Goal: Information Seeking & Learning: Learn about a topic

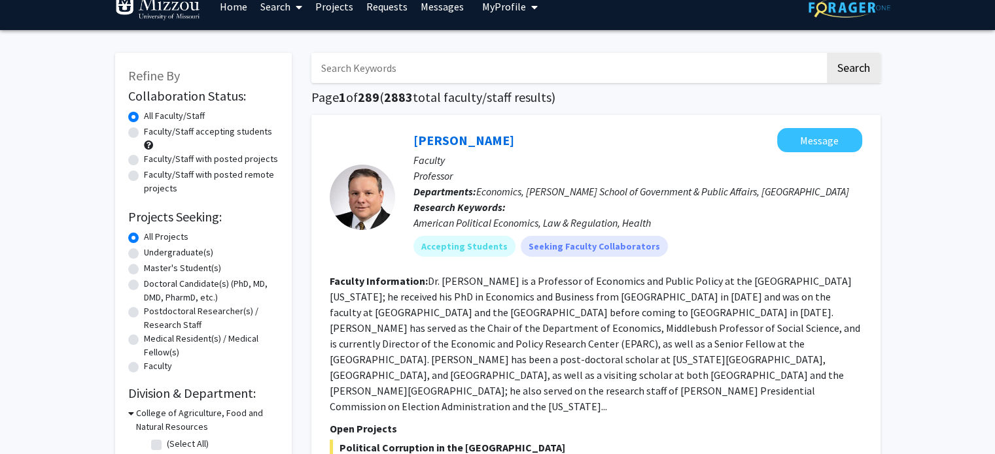
scroll to position [25, 0]
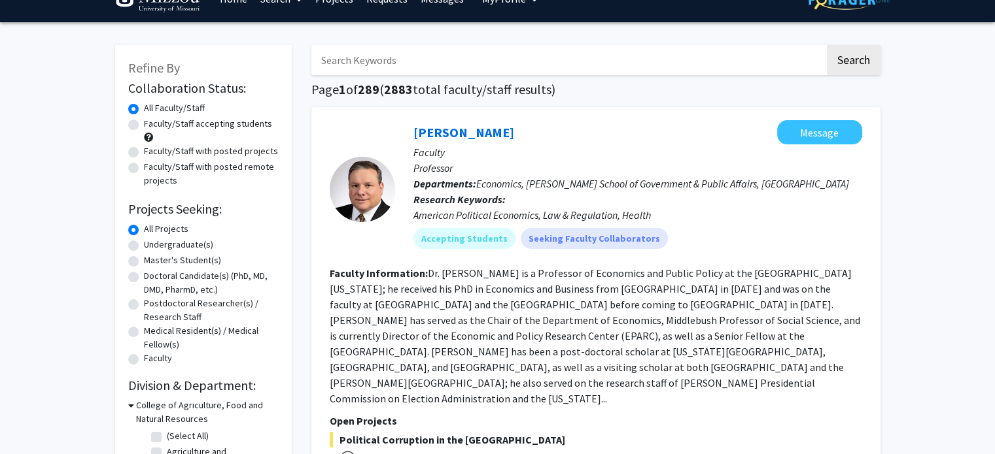
click at [144, 128] on label "Faculty/Staff accepting students" at bounding box center [208, 124] width 128 height 14
click at [144, 126] on input "Faculty/Staff accepting students" at bounding box center [148, 121] width 9 height 9
radio input "true"
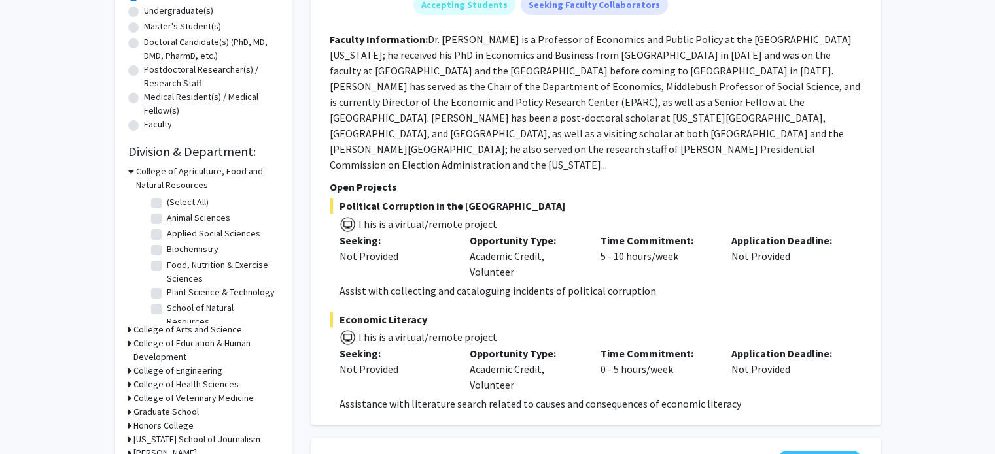
scroll to position [267, 0]
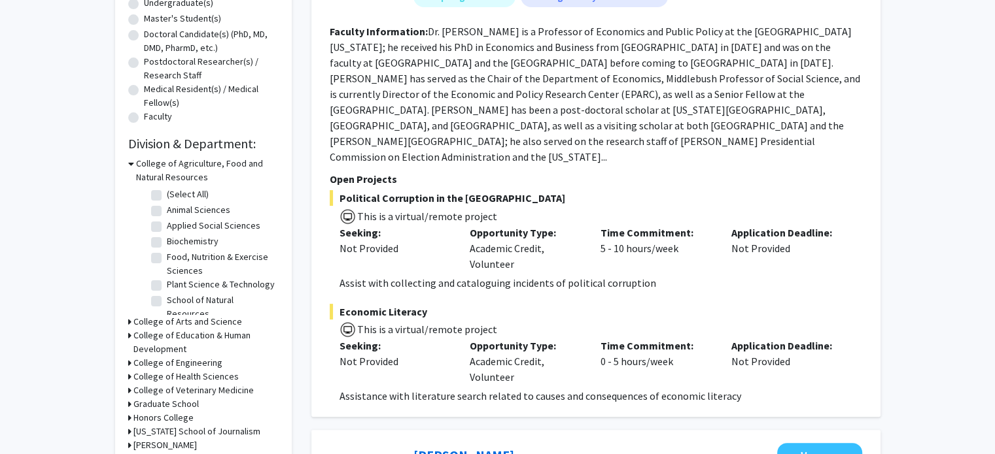
click at [128, 317] on icon at bounding box center [129, 322] width 3 height 14
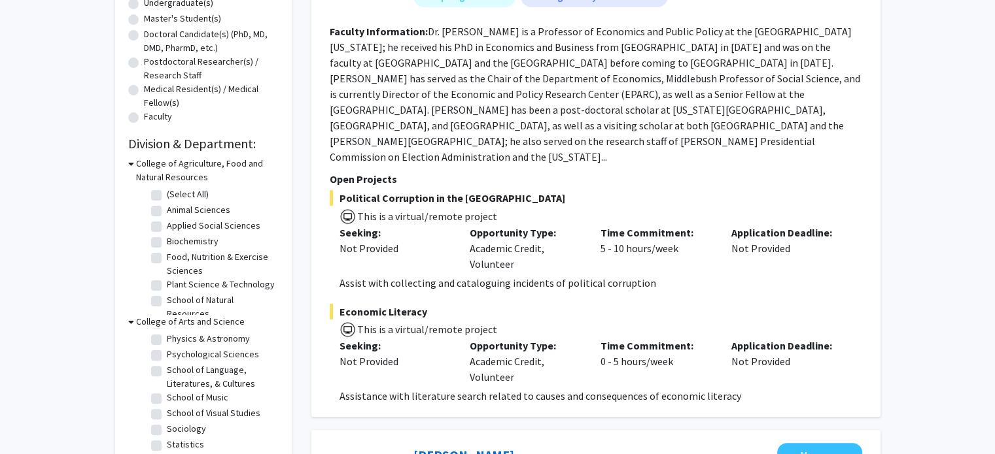
scroll to position [309, 0]
click at [267, 400] on fg-checkbox-list "(Select All) (Select All) Anthropology Anthropology Biological Sciences Biologi…" at bounding box center [213, 299] width 131 height 558
click at [167, 359] on label "Psychological Sciences" at bounding box center [213, 352] width 92 height 14
click at [167, 354] on input "Psychological Sciences" at bounding box center [171, 349] width 9 height 9
checkbox input "true"
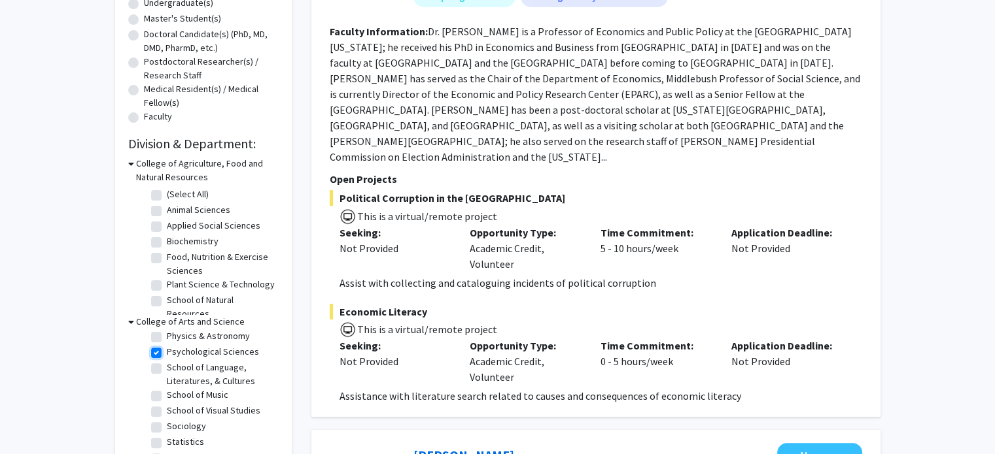
checkbox input "true"
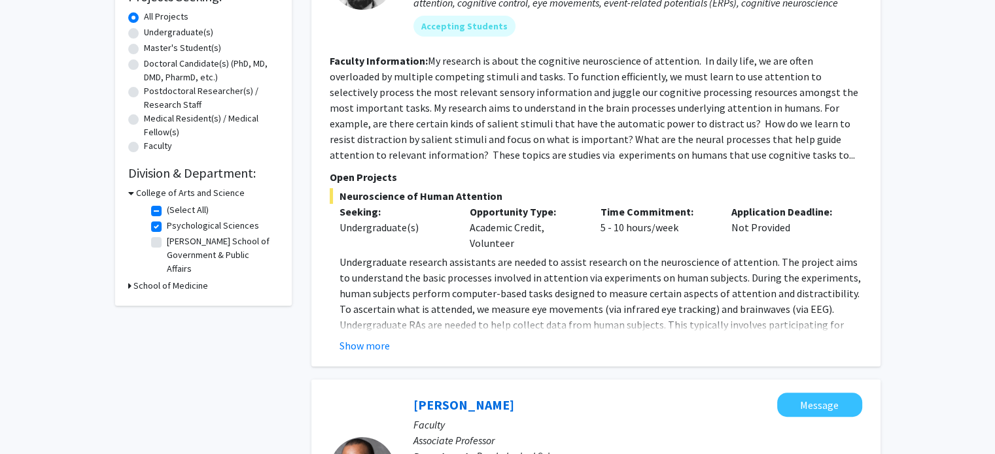
scroll to position [192, 0]
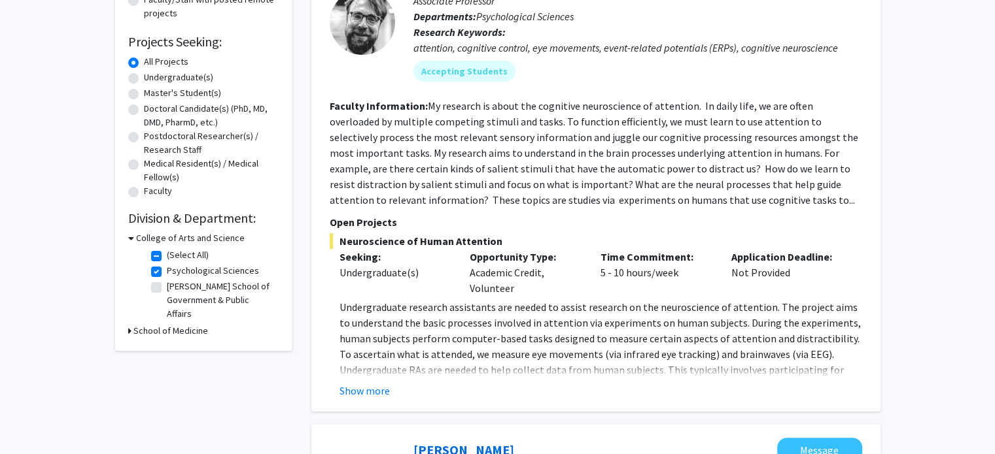
click at [167, 275] on label "Psychological Sciences" at bounding box center [213, 271] width 92 height 14
click at [167, 273] on input "Psychological Sciences" at bounding box center [171, 268] width 9 height 9
checkbox input "false"
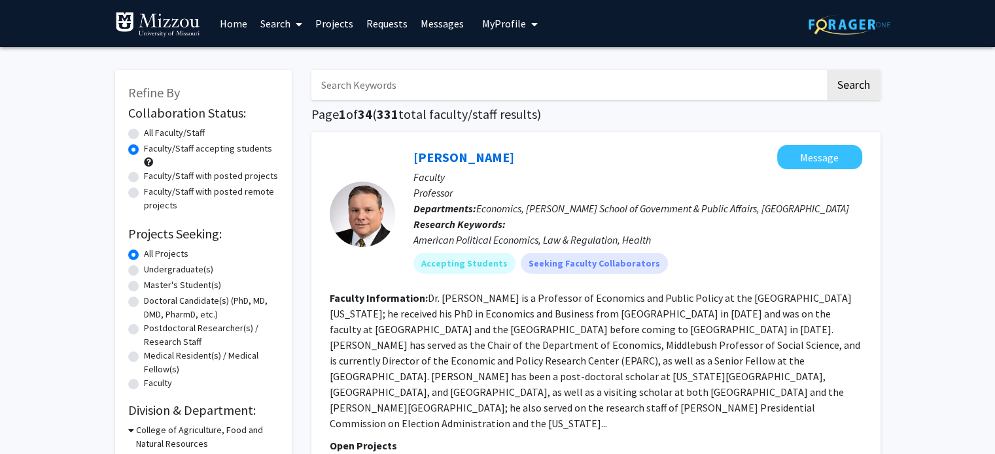
click at [468, 92] on input "Search Keywords" at bounding box center [567, 85] width 513 height 30
type input "trauma"
click at [827, 70] on button "Search" at bounding box center [854, 85] width 54 height 30
radio input "true"
